Goal: Task Accomplishment & Management: Use online tool/utility

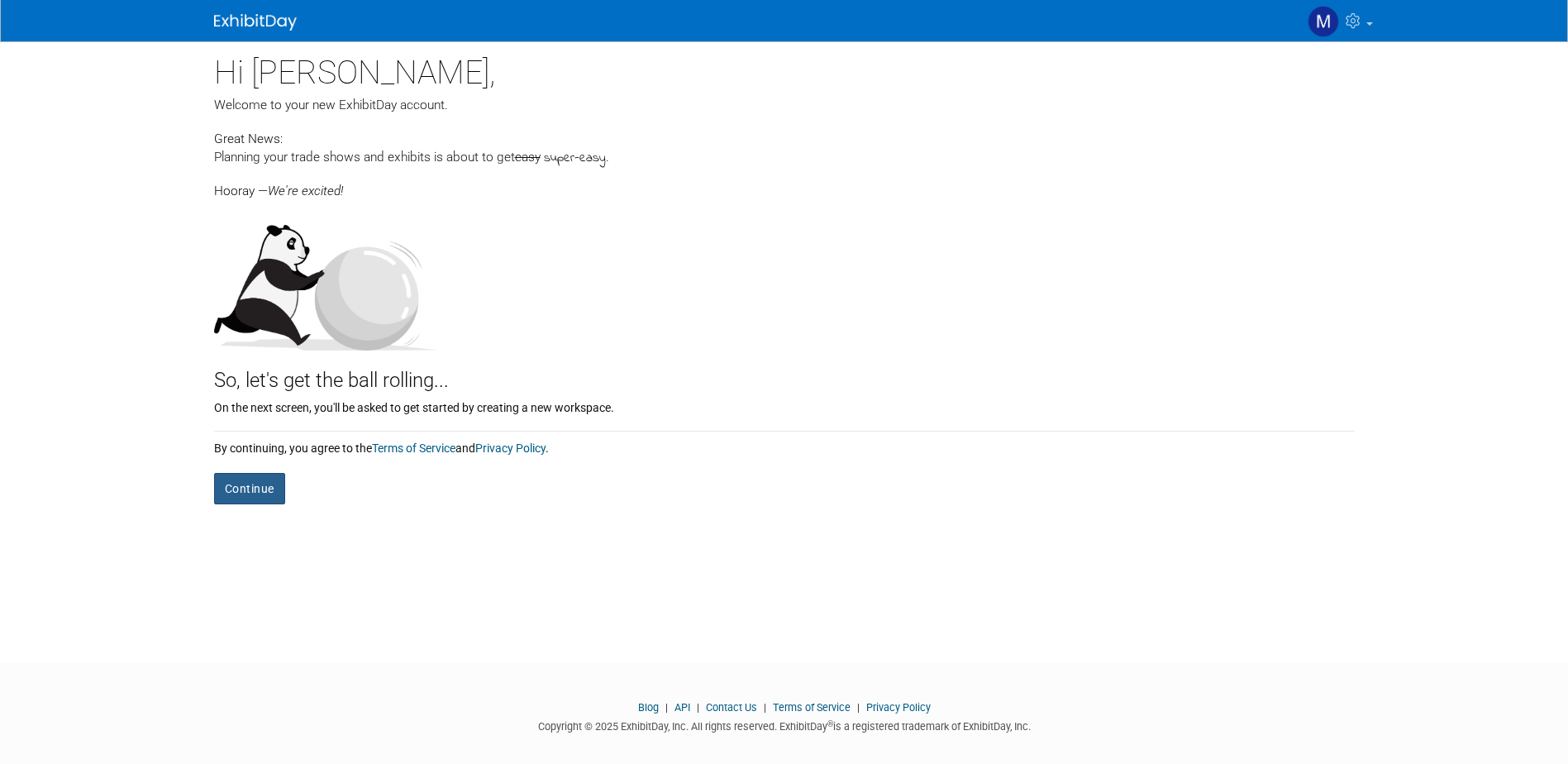
click at [258, 493] on button "Continue" at bounding box center [249, 489] width 71 height 31
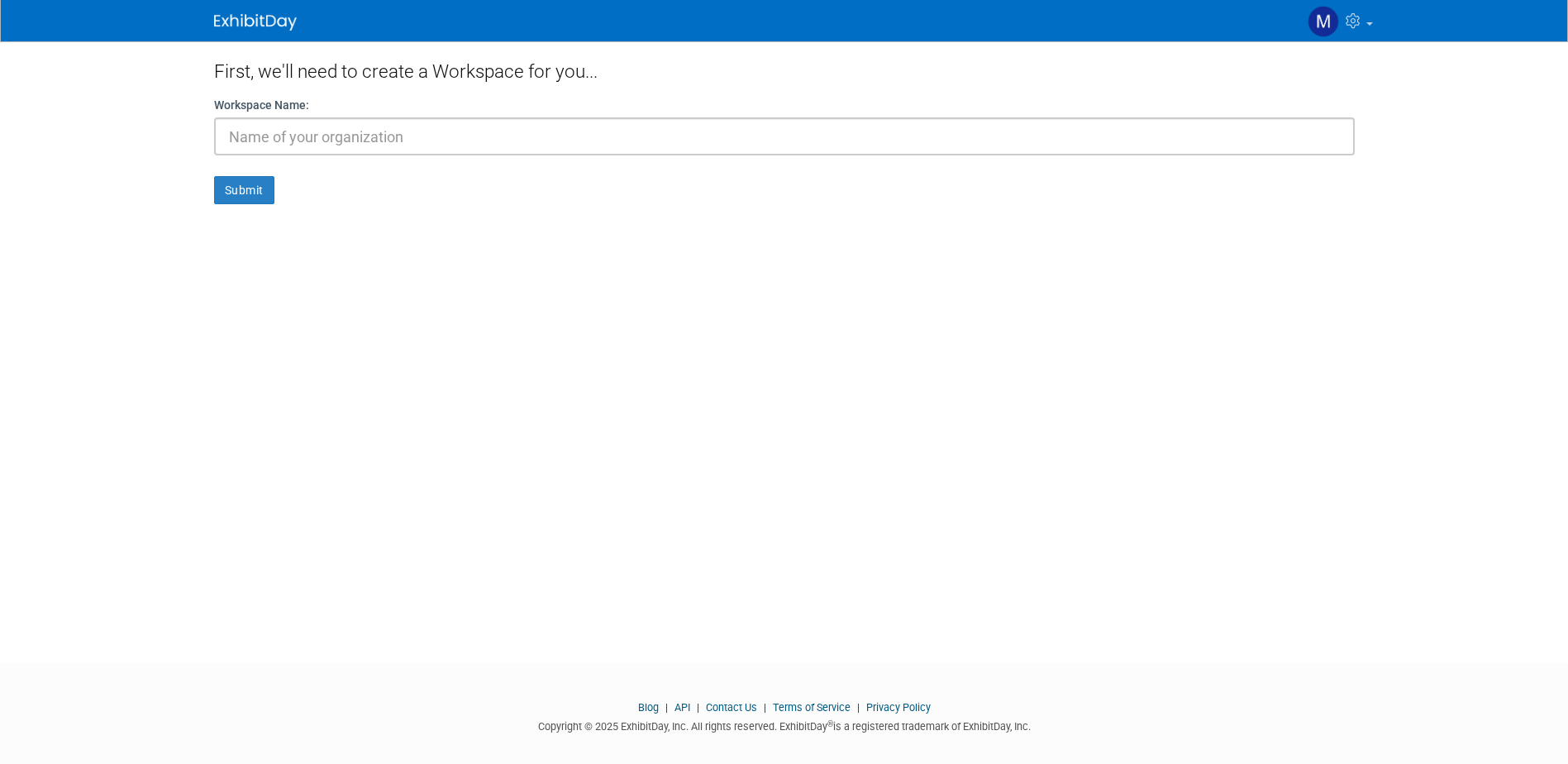
click at [404, 126] on input "text" at bounding box center [784, 136] width 1141 height 38
type input "S2RC"
click at [256, 191] on button "Submit" at bounding box center [244, 190] width 60 height 28
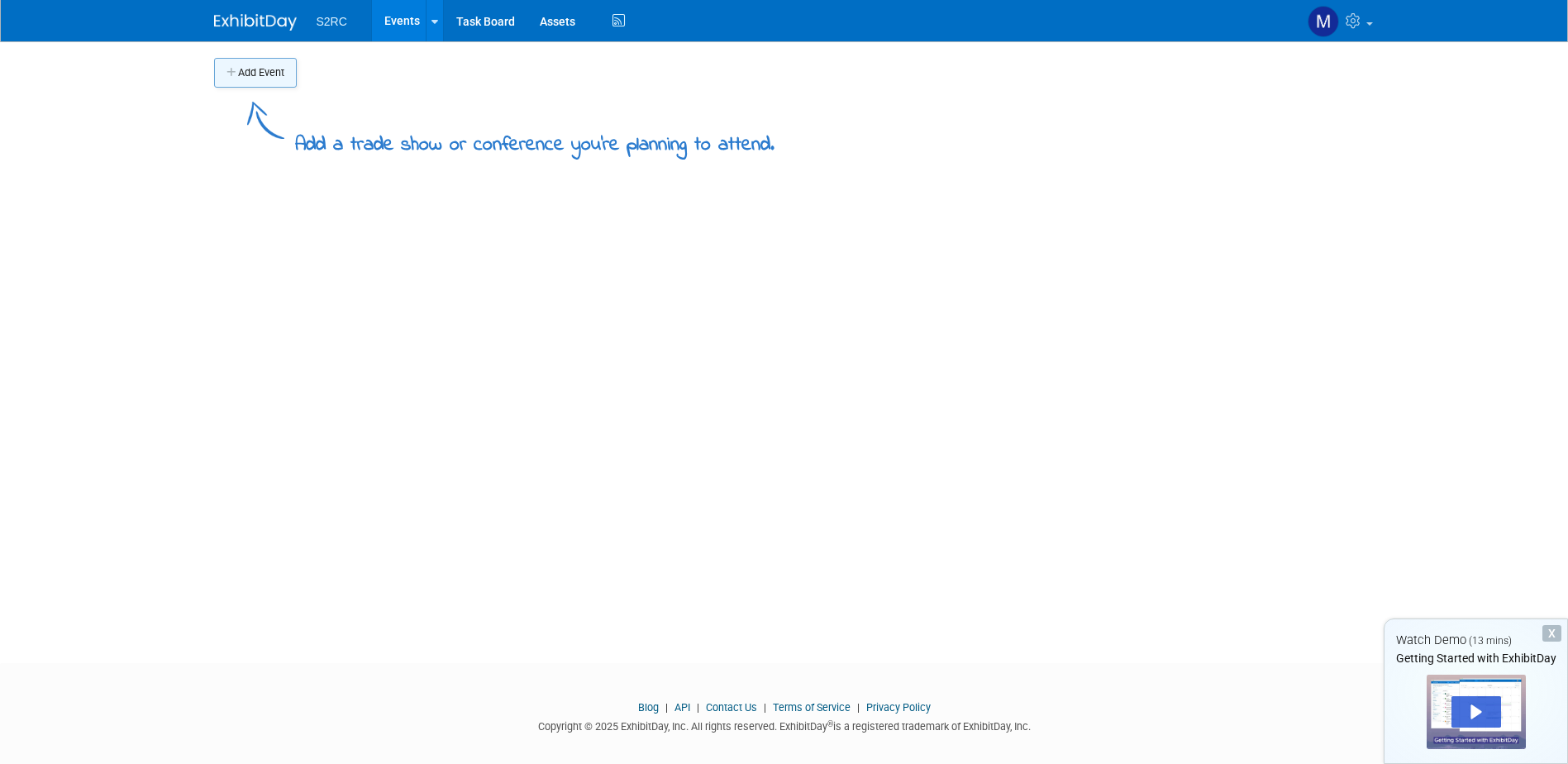
click at [258, 77] on button "Add Event" at bounding box center [255, 73] width 83 height 30
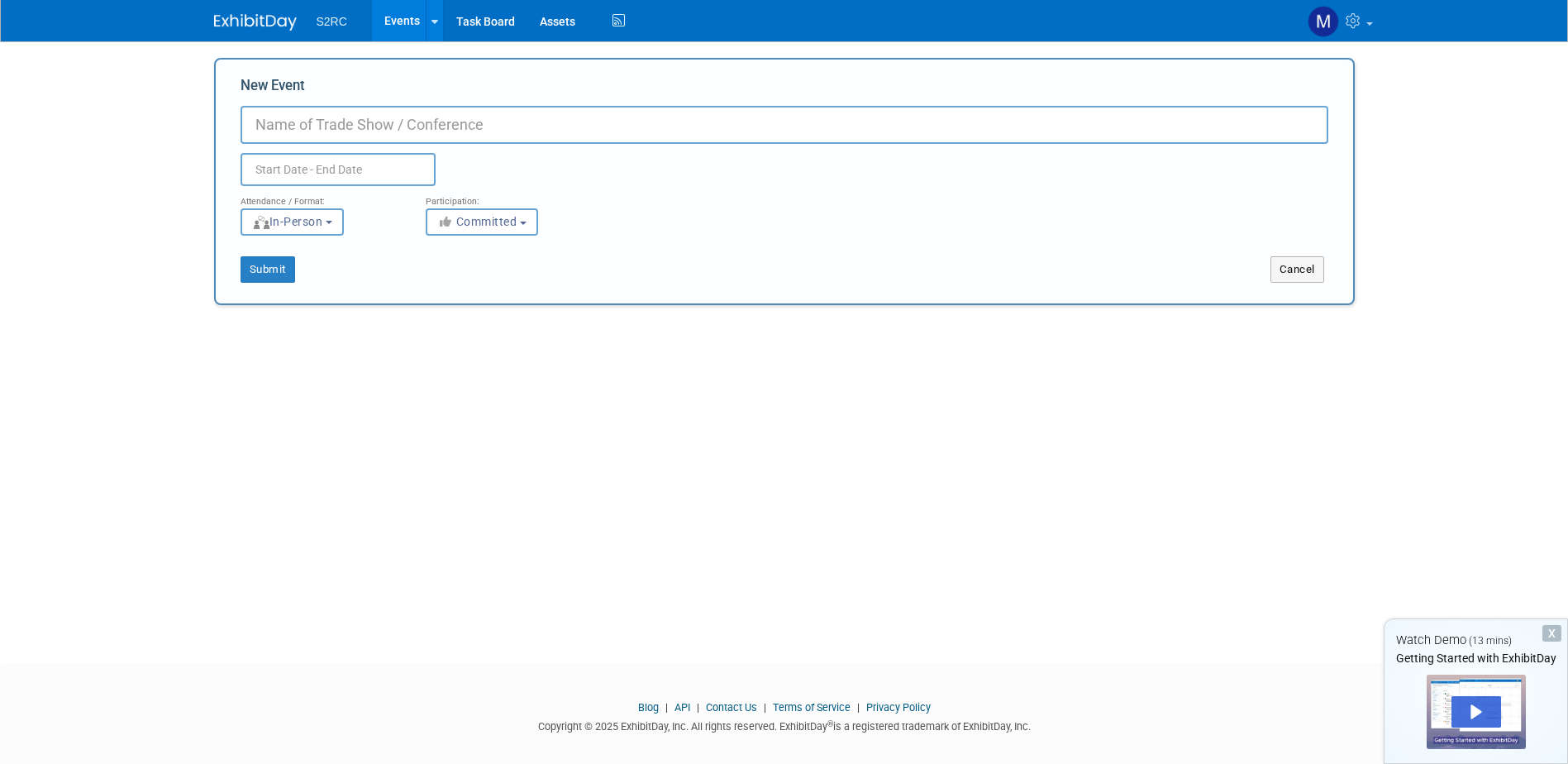
click at [302, 125] on input "New Event" at bounding box center [784, 125] width 1088 height 38
click at [429, 121] on input "New Event" at bounding box center [784, 125] width 1088 height 38
click at [1555, 633] on div "X" at bounding box center [1552, 633] width 19 height 17
